Goal: Task Accomplishment & Management: Complete application form

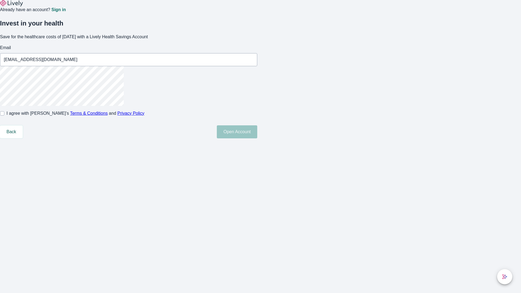
click at [4, 116] on input "I agree with Lively’s Terms & Conditions and Privacy Policy" at bounding box center [2, 113] width 4 height 4
checkbox input "true"
click at [257, 138] on button "Open Account" at bounding box center [237, 131] width 40 height 13
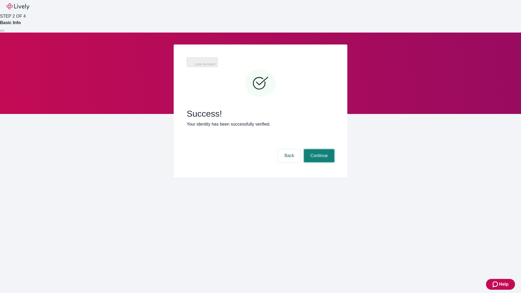
click at [334, 149] on button "Continue" at bounding box center [319, 155] width 30 height 13
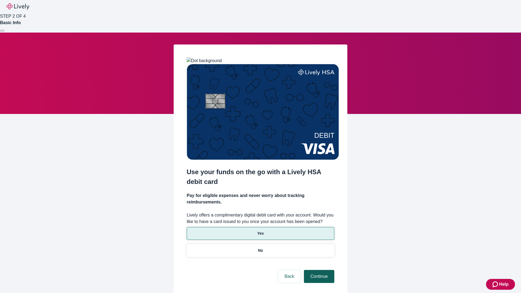
click at [260, 230] on p "Yes" at bounding box center [260, 233] width 7 height 6
click at [318, 270] on button "Continue" at bounding box center [319, 276] width 30 height 13
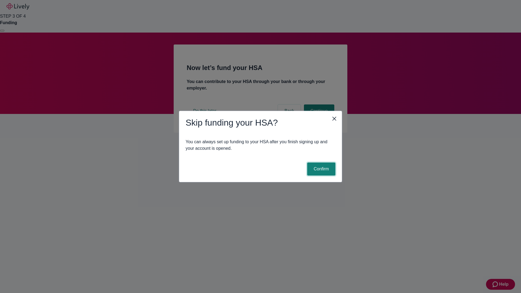
click at [320, 169] on button "Confirm" at bounding box center [321, 168] width 28 height 13
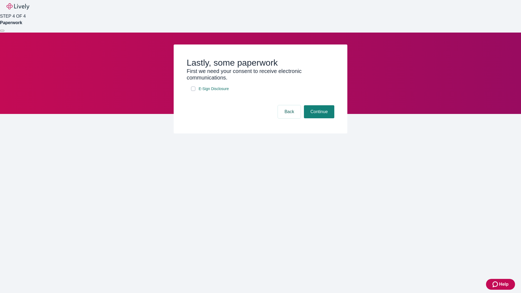
click at [193, 91] on input "E-Sign Disclosure" at bounding box center [193, 88] width 4 height 4
checkbox input "true"
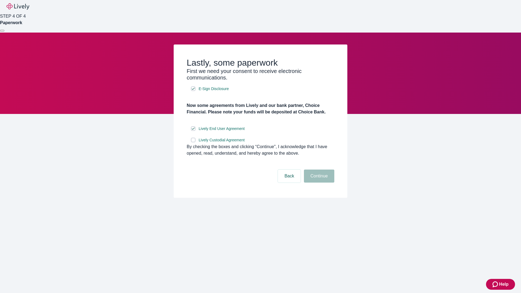
click at [193, 142] on input "Lively Custodial Agreement" at bounding box center [193, 140] width 4 height 4
checkbox input "true"
click at [318, 182] on button "Continue" at bounding box center [319, 175] width 30 height 13
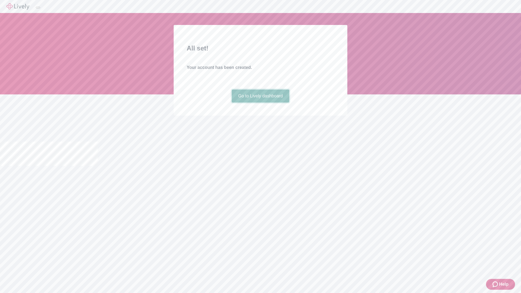
click at [260, 102] on link "Go to Lively dashboard" at bounding box center [261, 95] width 58 height 13
